Goal: Contribute content: Contribute content

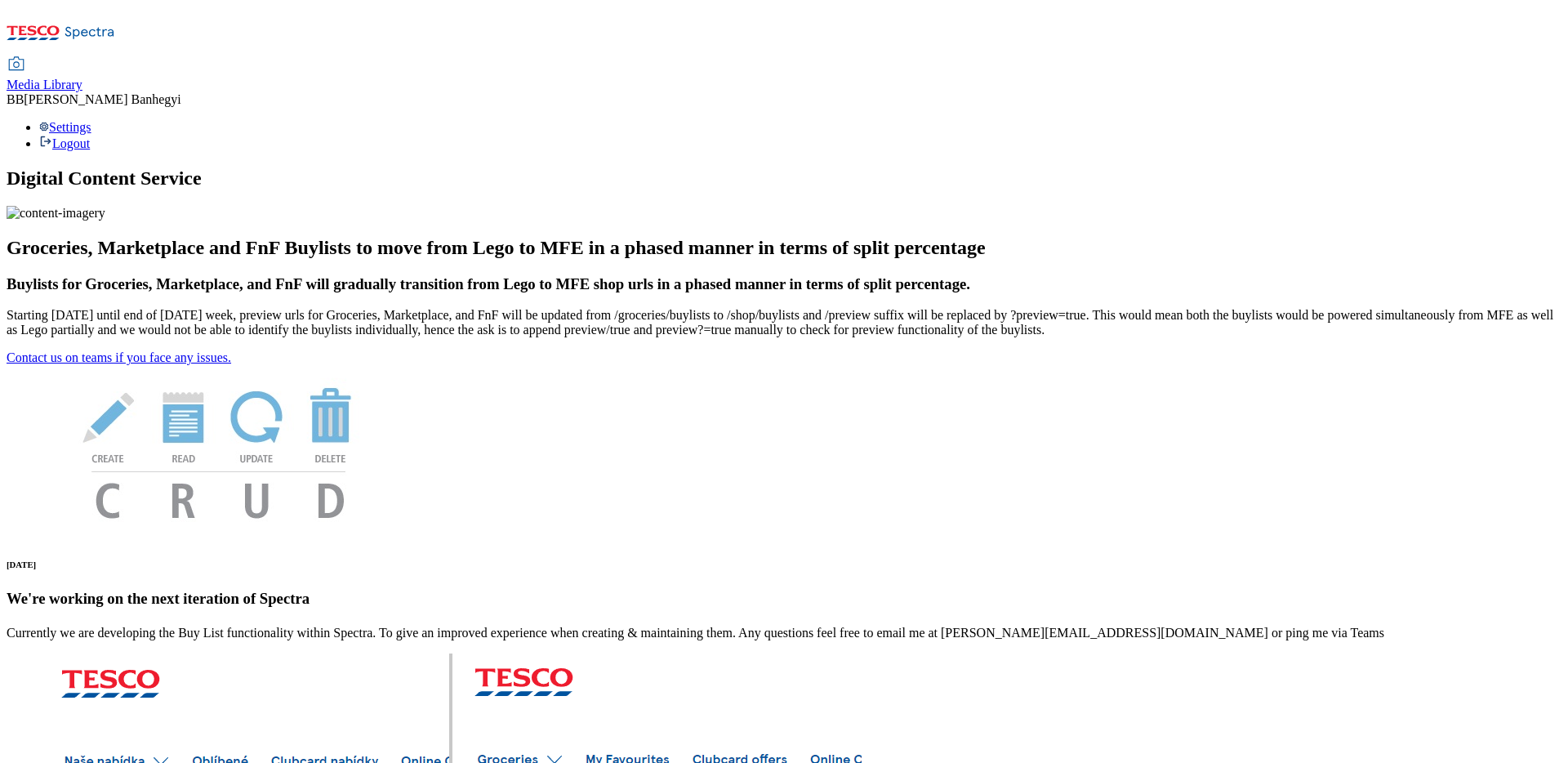
click at [82, 77] on span "Media Library" at bounding box center [44, 84] width 76 height 14
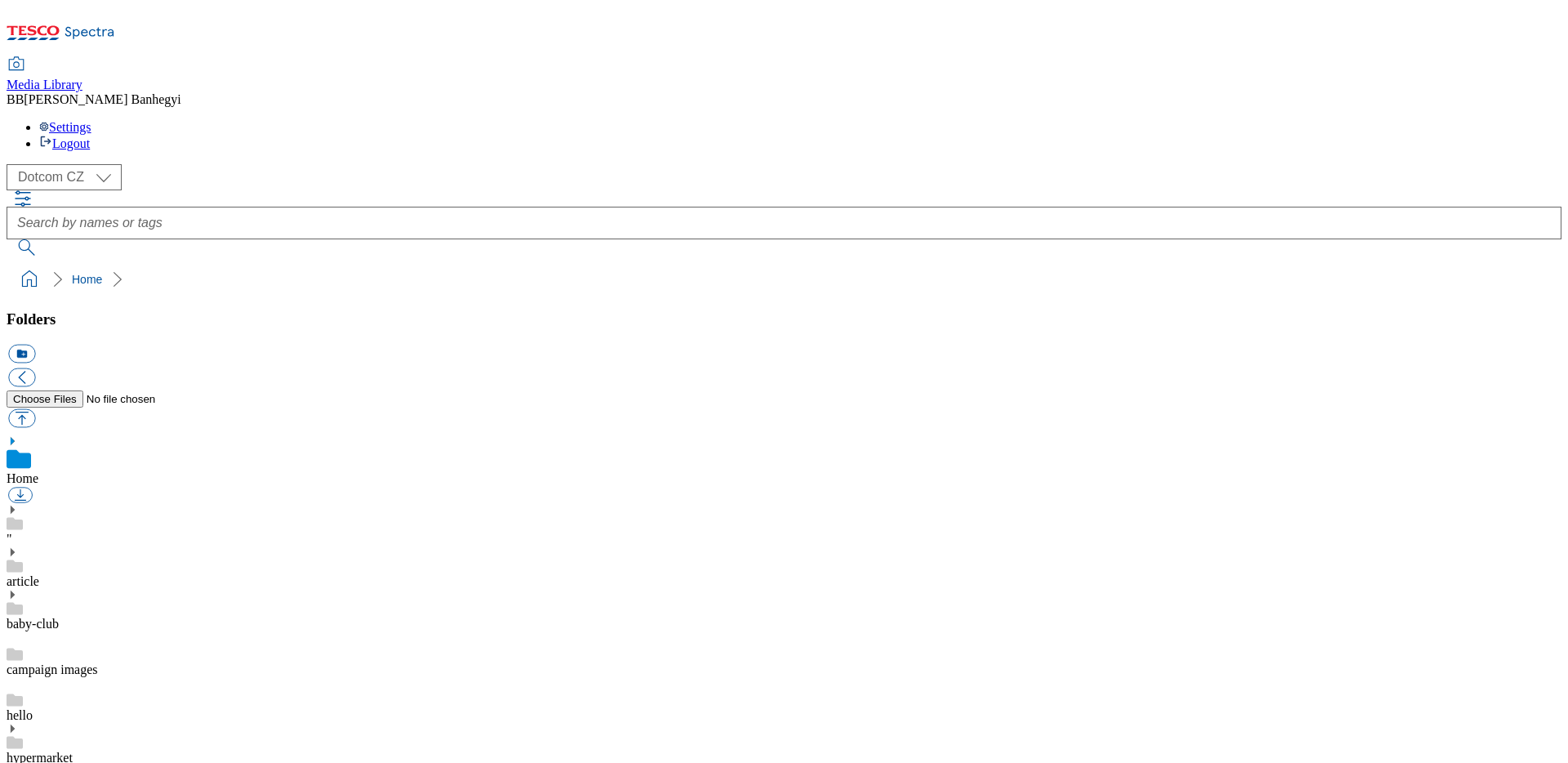
scroll to position [904, 0]
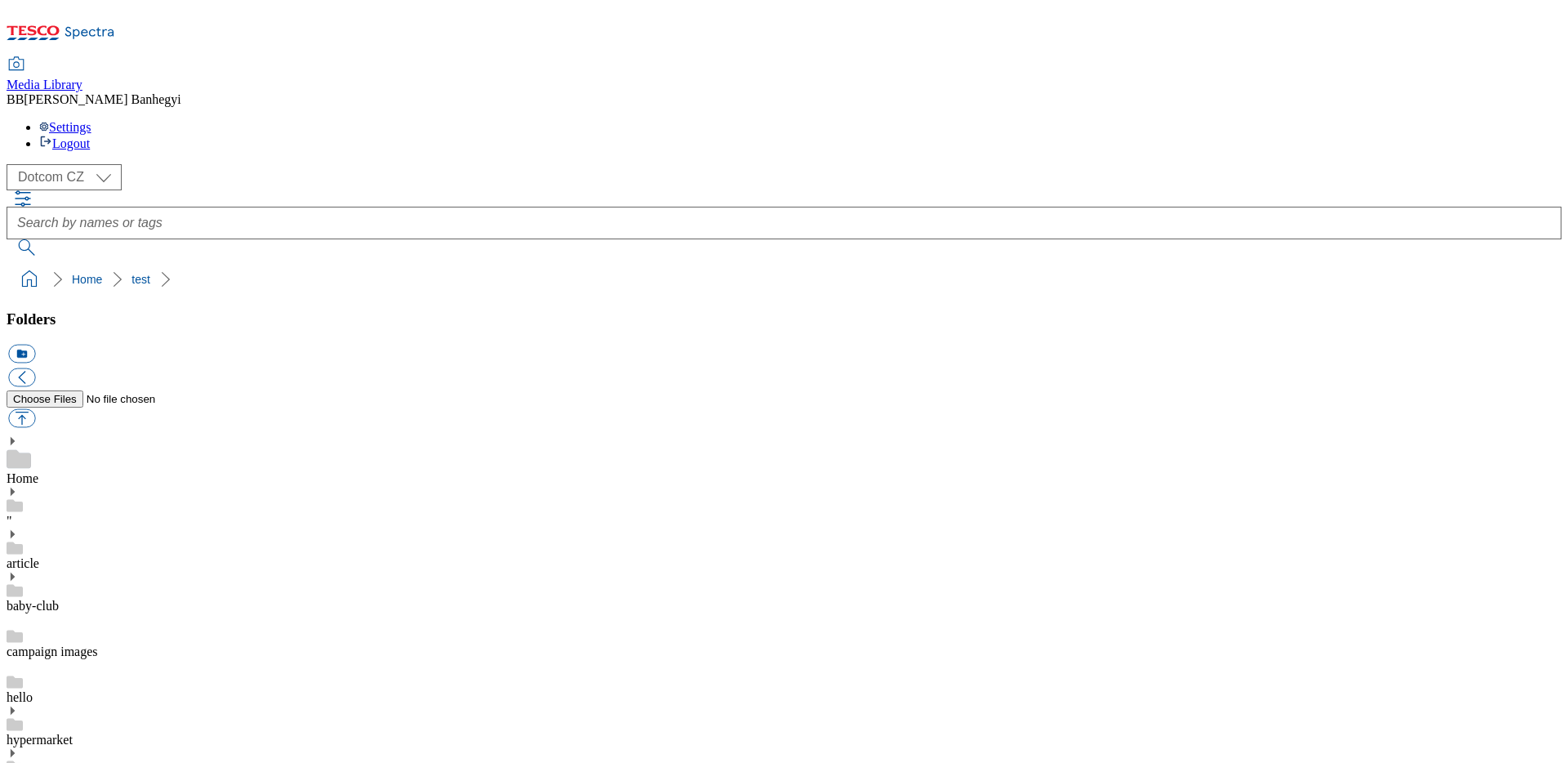
click at [35, 409] on button "button" at bounding box center [21, 418] width 27 height 19
type input "C:\fakepath\Data_TESCO _ CLUBCARD _ 15 YEARS _ EXTRA KV_1db-ot.png"
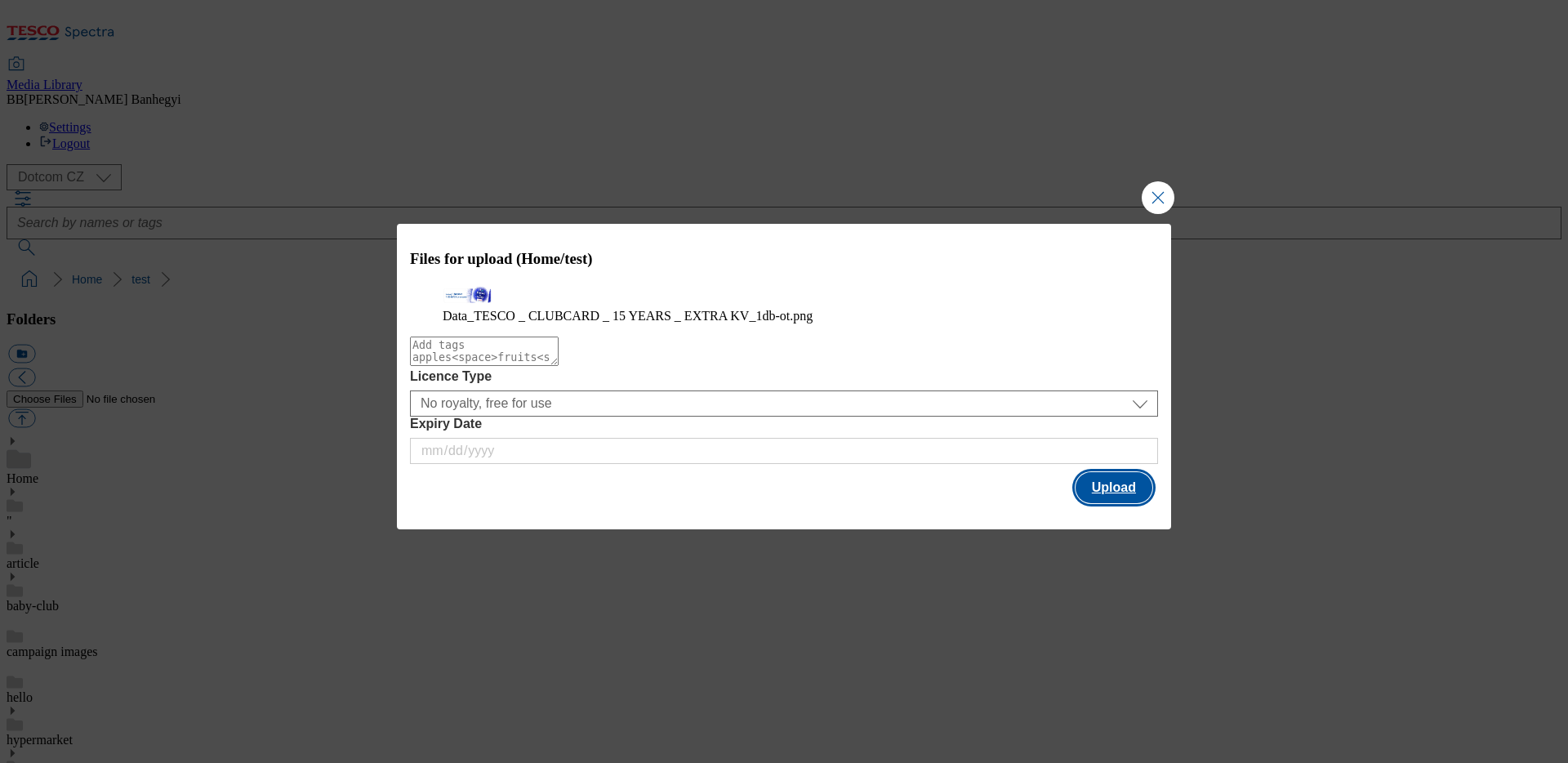
click at [1136, 503] on button "Upload" at bounding box center [1113, 488] width 76 height 31
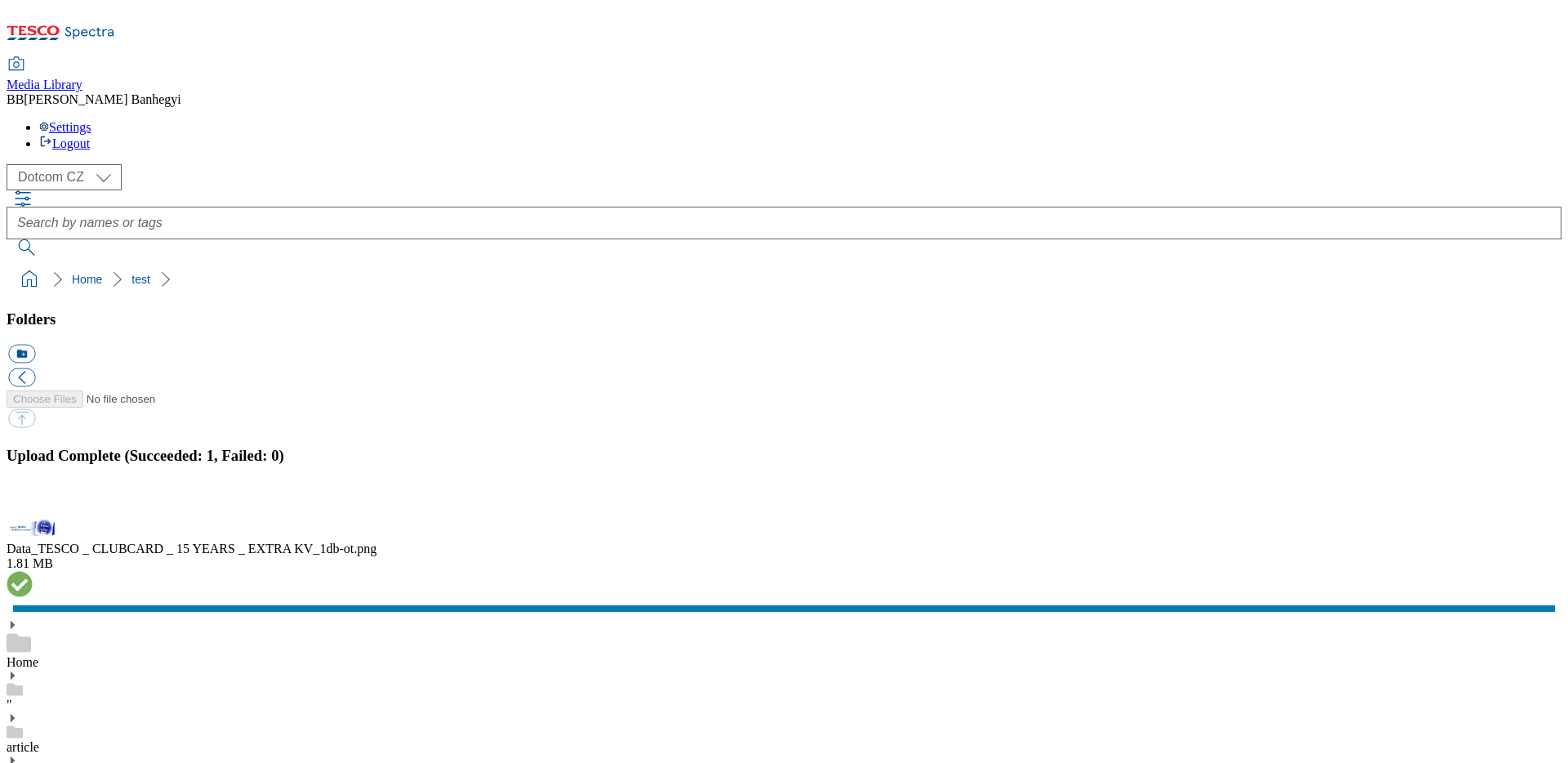
click at [1486, 516] on div "Data_TESCO _ CLUBCARD _ 15 YEARS _ EXTRA KV_1db-ot.png 1.81 MB" at bounding box center [784, 558] width 1555 height 84
click at [1279, 542] on div "Data_TESCO _ CLUBCARD _ 15 YEARS _ EXTRA KV_1db-ot.png" at bounding box center [784, 549] width 1555 height 15
click at [33, 499] on button "button" at bounding box center [21, 506] width 25 height 16
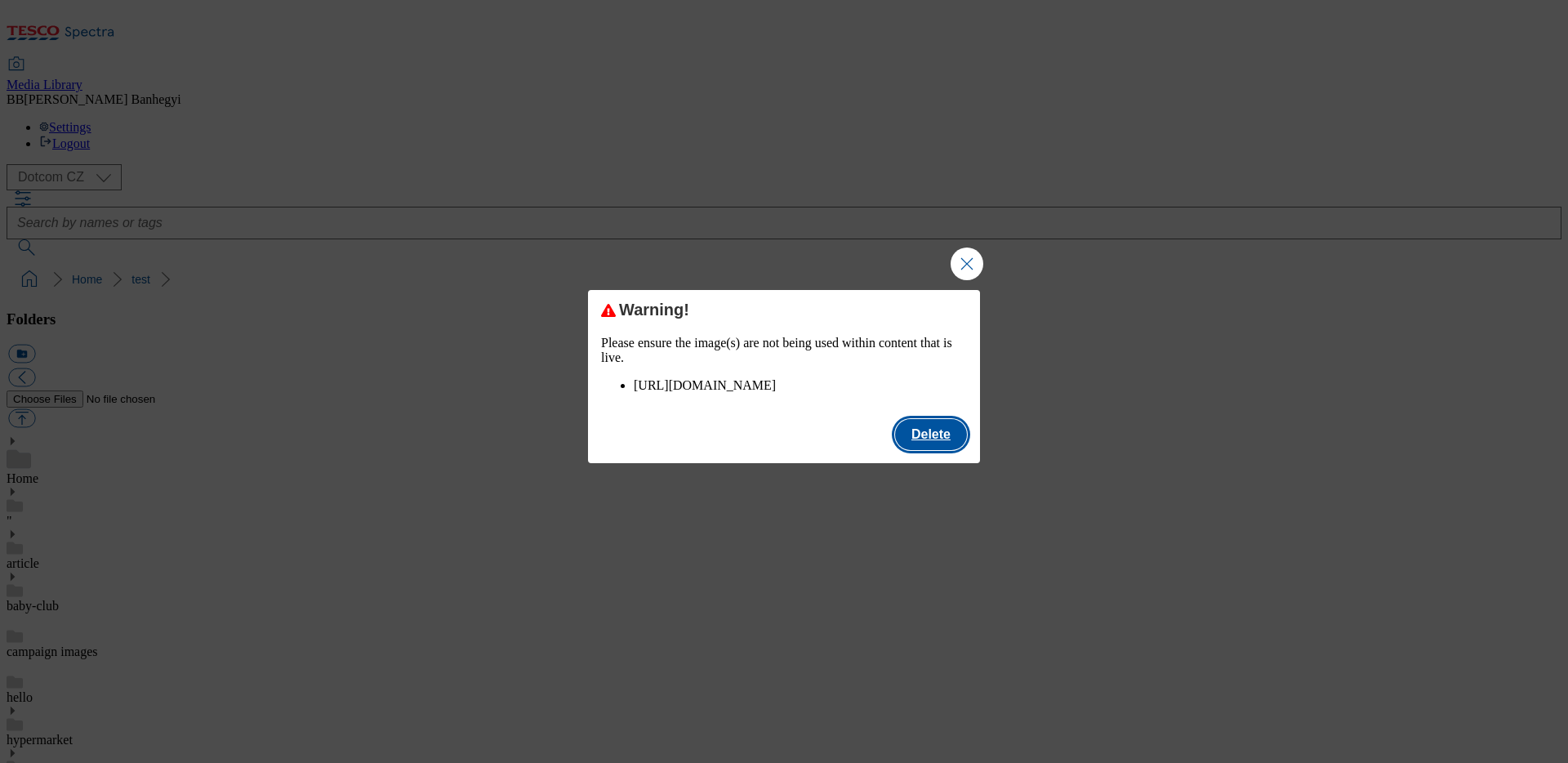
click at [918, 450] on button "Delete" at bounding box center [931, 435] width 72 height 31
